Goal: Task Accomplishment & Management: Complete application form

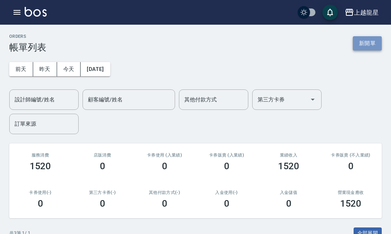
click at [365, 44] on button "新開單" at bounding box center [366, 43] width 29 height 14
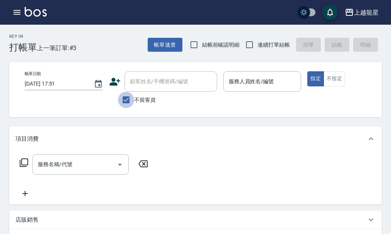
click at [126, 99] on input "不留客資" at bounding box center [126, 100] width 16 height 16
checkbox input "false"
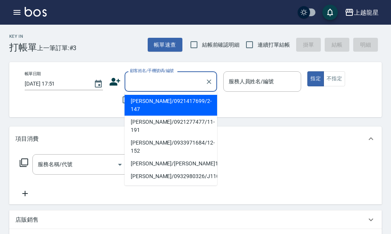
click at [154, 85] on div "顧客姓名/手機號碼/編號 顧客姓名/手機號碼/編號" at bounding box center [170, 81] width 92 height 20
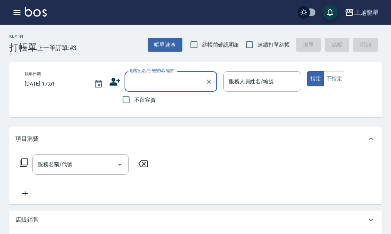
click at [175, 79] on input "顧客姓名/手機號碼/編號" at bounding box center [165, 81] width 74 height 13
click at [241, 89] on div "服務人員姓名/編號" at bounding box center [262, 81] width 78 height 20
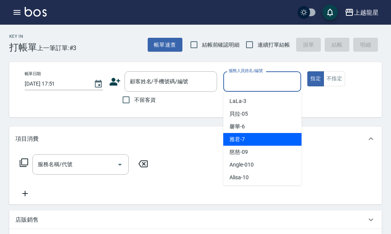
click at [235, 144] on div "雅君 -7" at bounding box center [262, 139] width 78 height 13
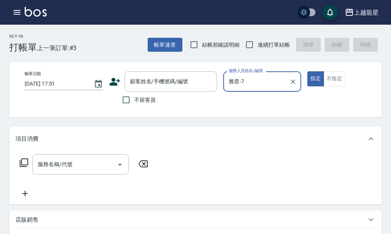
click at [253, 82] on input "雅君-7" at bounding box center [257, 81] width 60 height 13
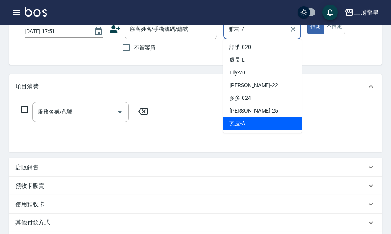
scroll to position [77, 0]
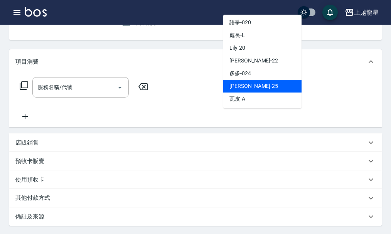
click at [248, 89] on div "淑雲 -25" at bounding box center [262, 86] width 78 height 13
type input "淑雲-25"
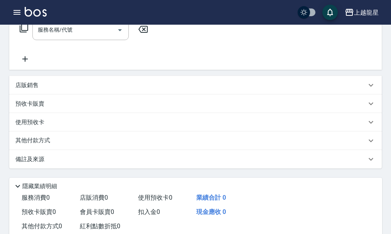
scroll to position [116, 0]
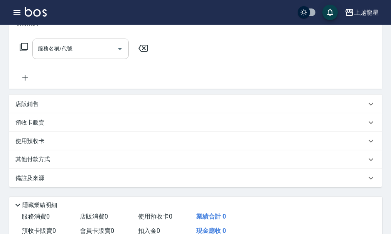
click at [89, 55] on input "服務名稱/代號" at bounding box center [75, 48] width 78 height 13
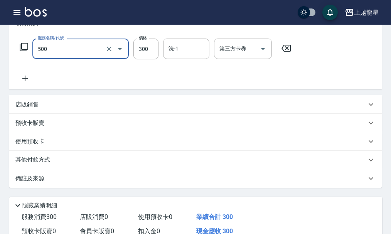
type input "一般洗髮(500)"
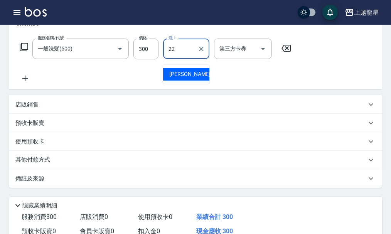
type input "[PERSON_NAME]-22"
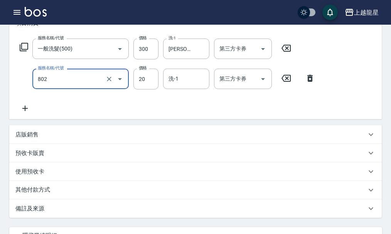
type input "潤絲(802)"
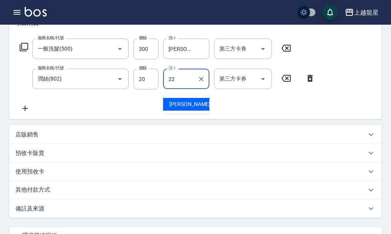
type input "[PERSON_NAME]-22"
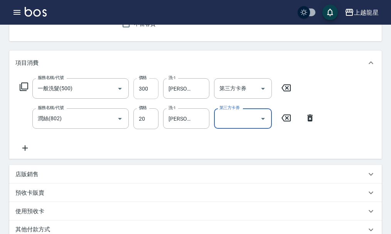
scroll to position [0, 0]
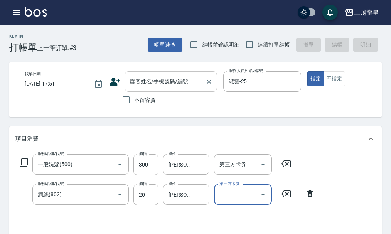
click at [185, 82] on div "顧客姓名/手機號碼/編號 顧客姓名/手機號碼/編號" at bounding box center [170, 81] width 92 height 20
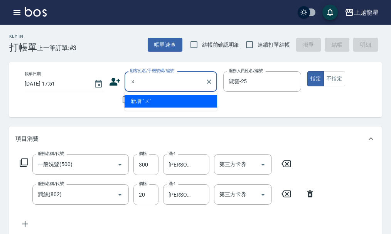
type input "吳"
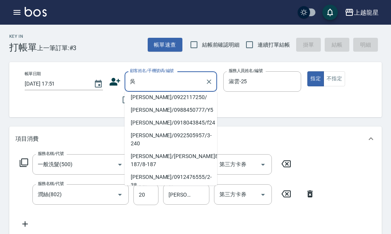
scroll to position [167, 0]
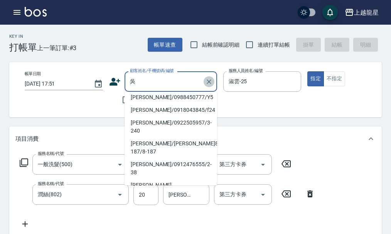
click at [210, 82] on icon "Clear" at bounding box center [208, 81] width 5 height 5
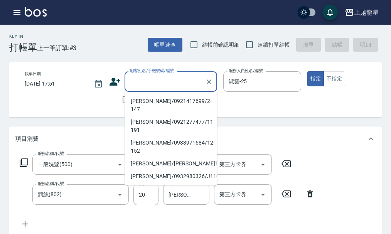
click at [243, 105] on div "帳單日期 [DATE] 17:51 顧客姓名/手機號碼/編號 顧客姓名/手機號碼/編號 不留客資 服務人員姓名/編號 [PERSON_NAME]-25 服務人…" at bounding box center [201, 89] width 367 height 37
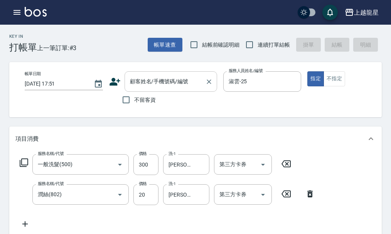
click at [177, 84] on input "顧客姓名/手機號碼/編號" at bounding box center [165, 81] width 74 height 13
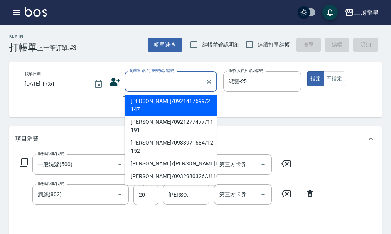
click at [110, 105] on div "不留客資" at bounding box center [163, 100] width 108 height 16
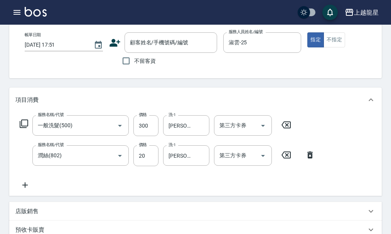
scroll to position [39, 0]
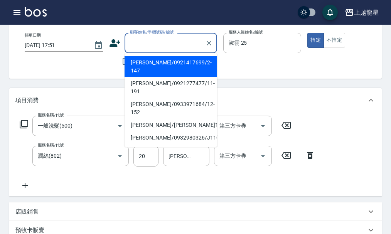
click at [188, 43] on input "顧客姓名/手機號碼/編號" at bounding box center [165, 42] width 74 height 13
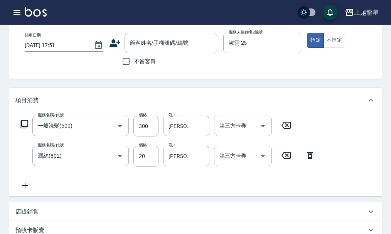
click at [261, 74] on div "帳單日期 [DATE] 17:51 顧客姓名/手機號碼/編號 顧客姓名/手機號碼/編號 不留客資 服務人員姓名/編號 [PERSON_NAME]-25 服務人…" at bounding box center [201, 50] width 385 height 55
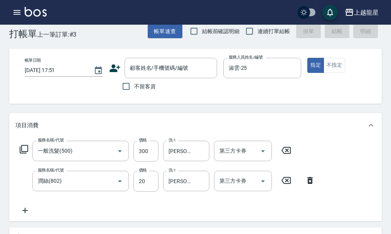
scroll to position [0, 0]
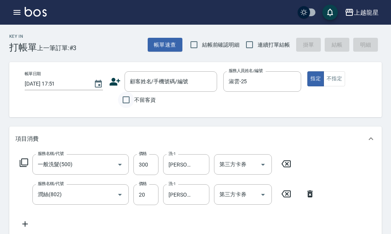
click at [123, 102] on input "不留客資" at bounding box center [126, 100] width 16 height 16
checkbox input "true"
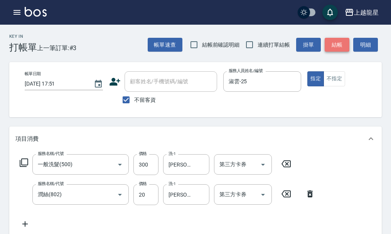
click at [334, 44] on button "結帳" at bounding box center [336, 45] width 25 height 14
